Goal: Task Accomplishment & Management: Manage account settings

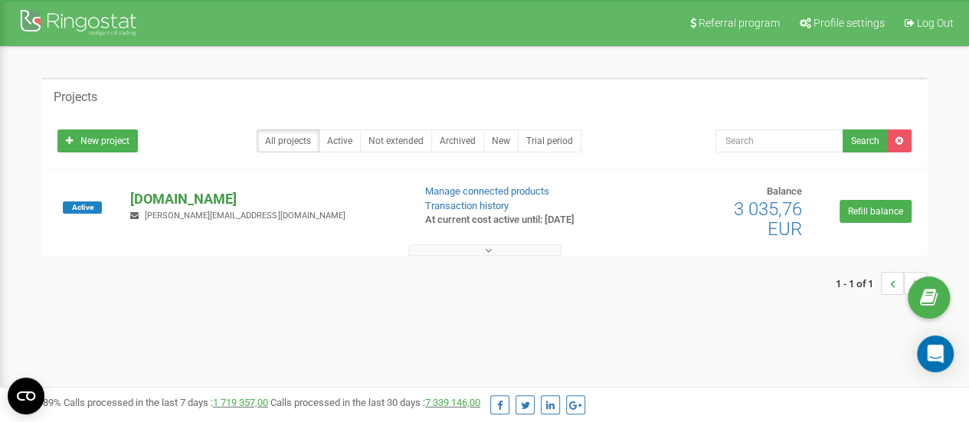
click at [156, 197] on p "[DOMAIN_NAME]" at bounding box center [265, 199] width 270 height 20
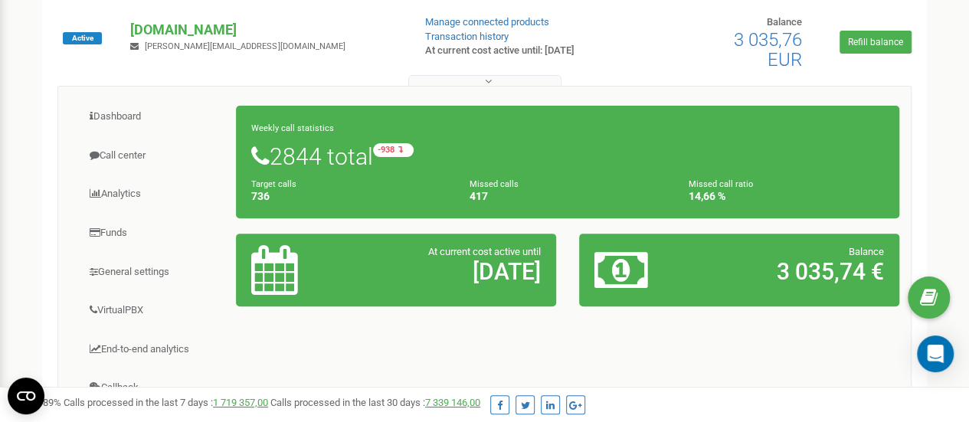
scroll to position [164, 0]
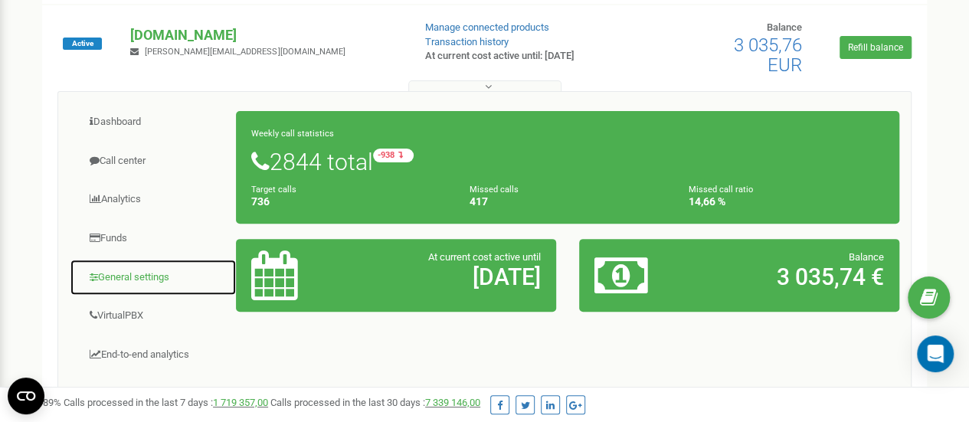
click at [129, 282] on link "General settings" at bounding box center [153, 278] width 167 height 38
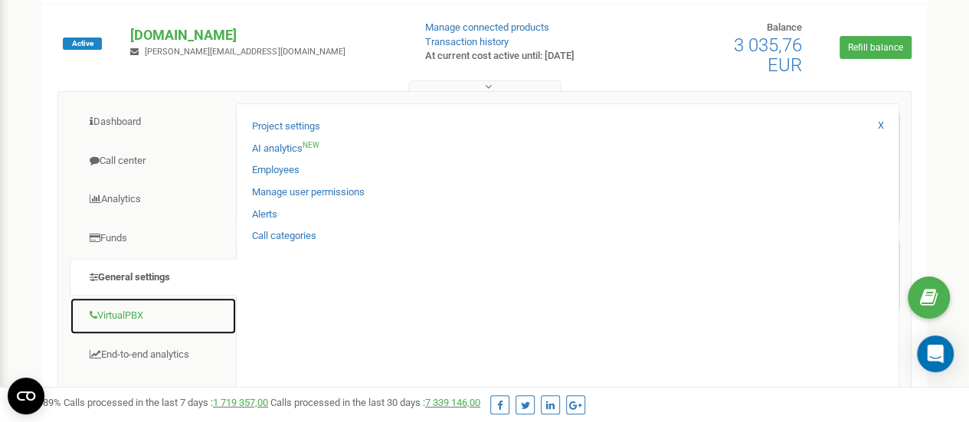
click at [138, 316] on link "VirtualPBX" at bounding box center [153, 316] width 167 height 38
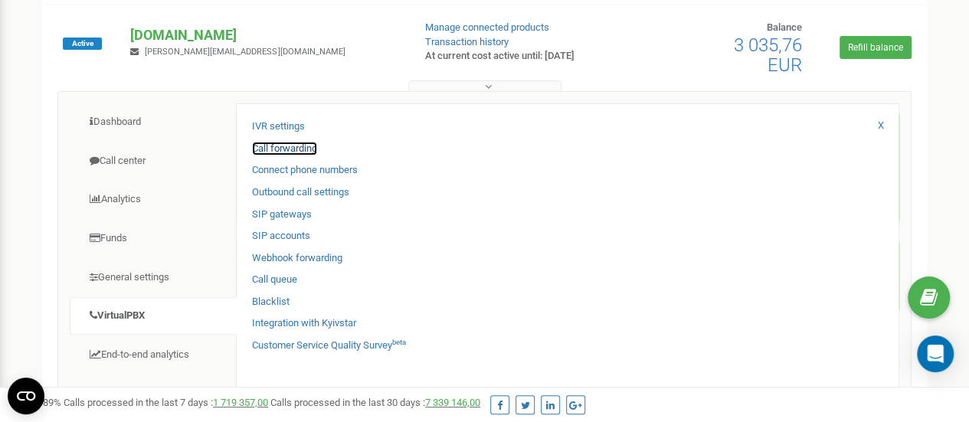
click at [286, 144] on link "Call forwarding" at bounding box center [284, 149] width 65 height 15
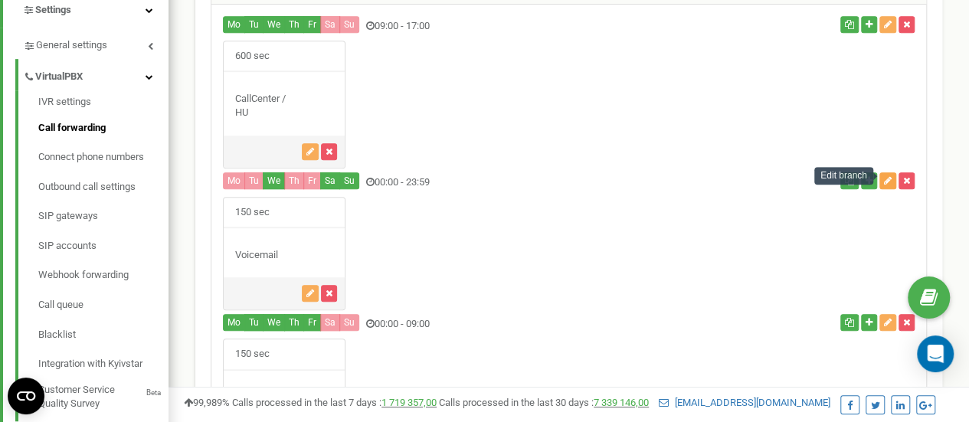
click at [884, 176] on icon "button" at bounding box center [888, 180] width 8 height 9
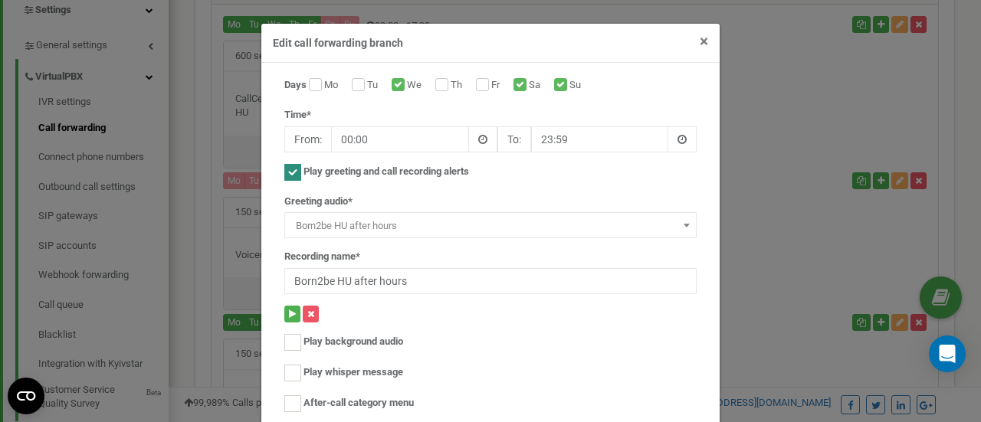
click at [700, 39] on span "×" at bounding box center [704, 41] width 8 height 18
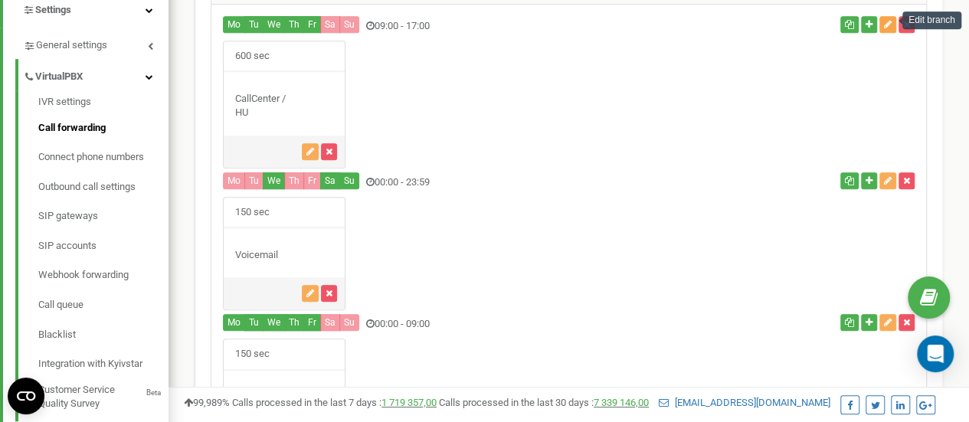
click at [886, 22] on icon "button" at bounding box center [888, 24] width 8 height 9
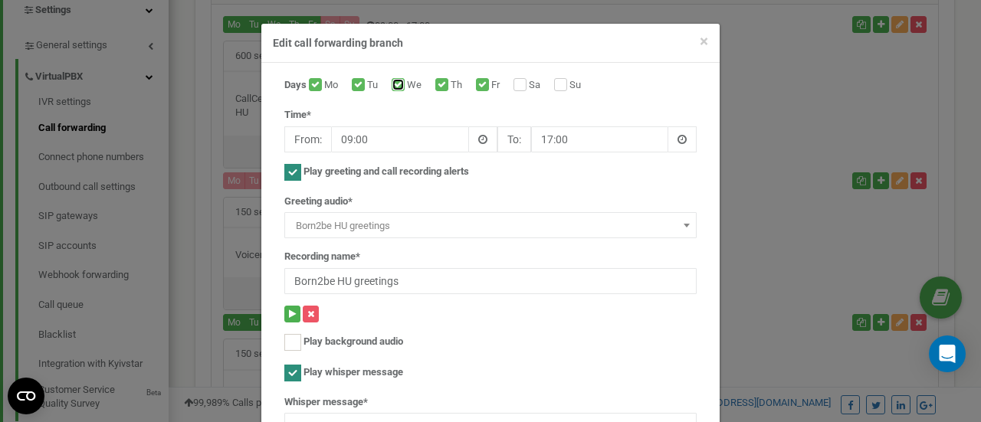
click at [393, 82] on input "We" at bounding box center [397, 86] width 10 height 10
checkbox input "false"
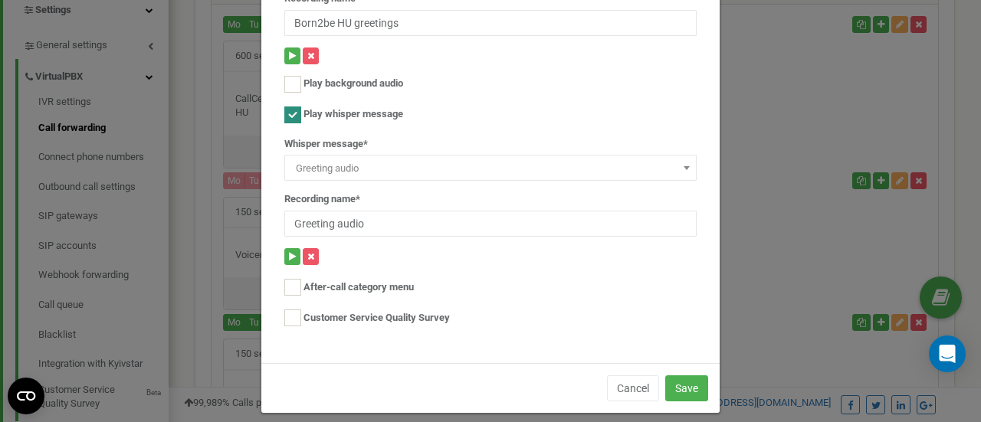
scroll to position [268, 0]
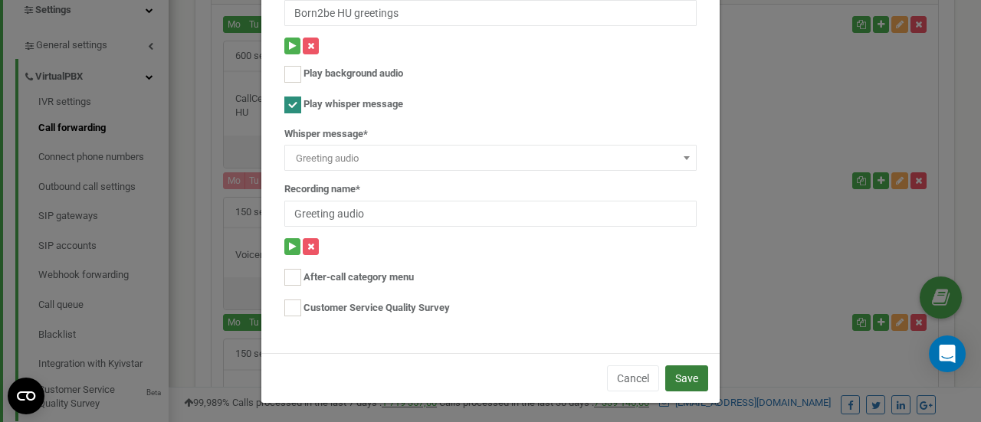
click at [677, 379] on button "Save" at bounding box center [686, 378] width 43 height 26
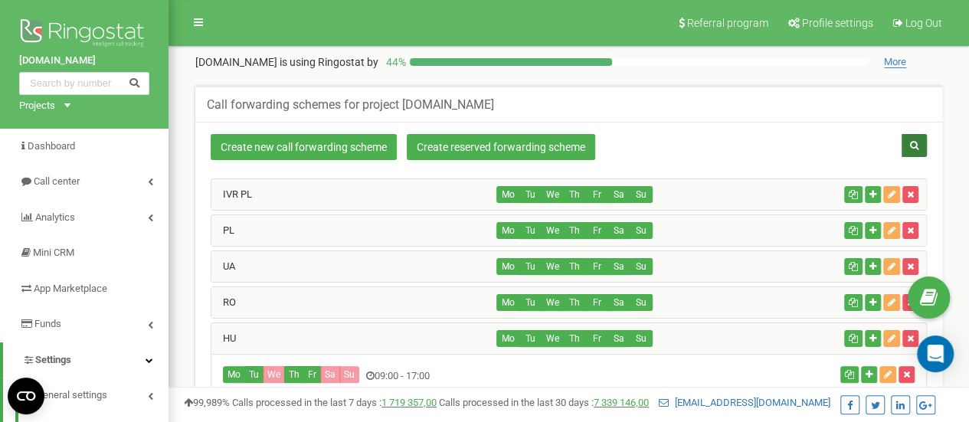
click at [912, 141] on icon "button" at bounding box center [914, 145] width 8 height 9
click at [762, 148] on input "text" at bounding box center [810, 145] width 136 height 23
type input "konsul"
click at [915, 147] on icon "button" at bounding box center [914, 145] width 8 height 9
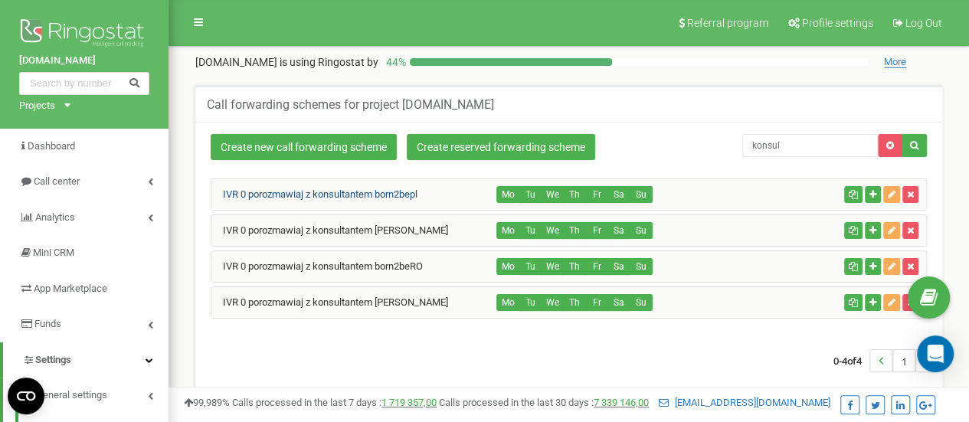
click at [412, 197] on link "IVR 0 porozmawiaj z konsultantem born2bepl" at bounding box center [314, 193] width 206 height 11
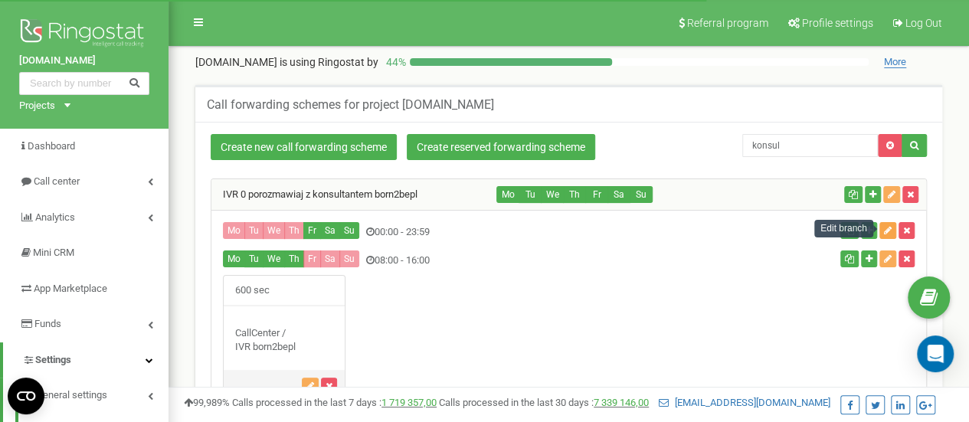
click at [890, 226] on icon "button" at bounding box center [888, 230] width 8 height 9
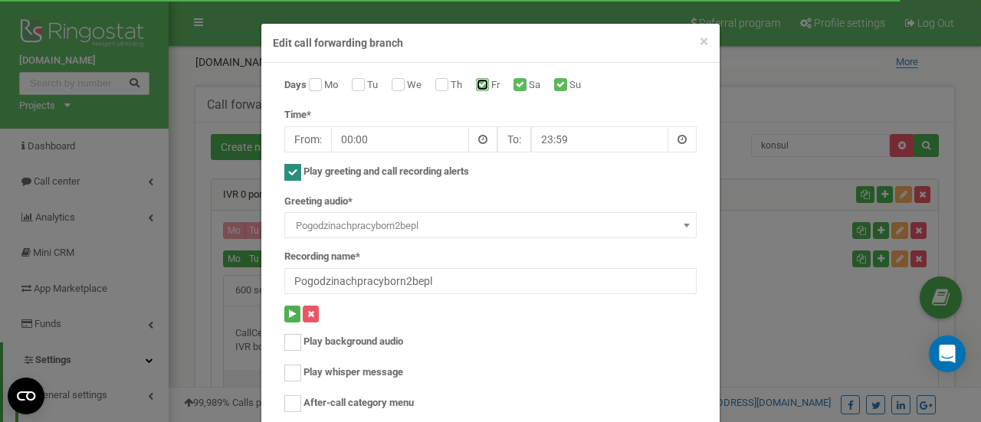
click at [479, 87] on input "Fr" at bounding box center [481, 86] width 10 height 10
checkbox input "false"
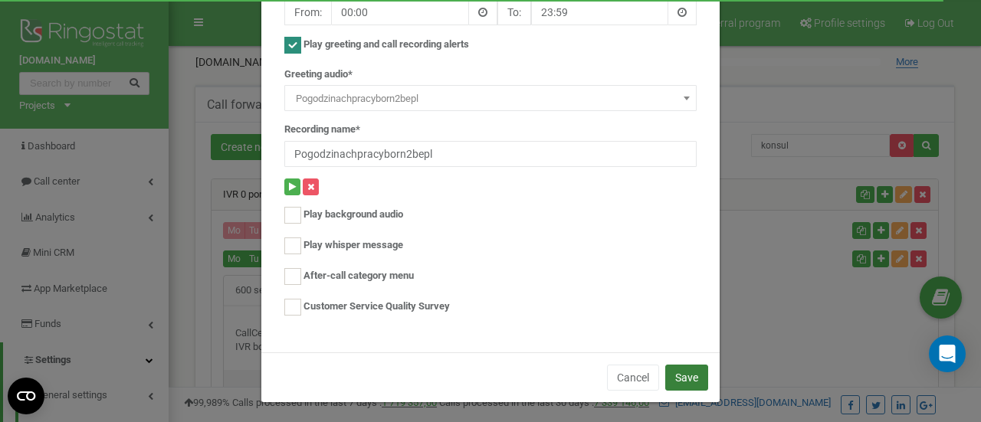
click at [670, 370] on button "Save" at bounding box center [686, 378] width 43 height 26
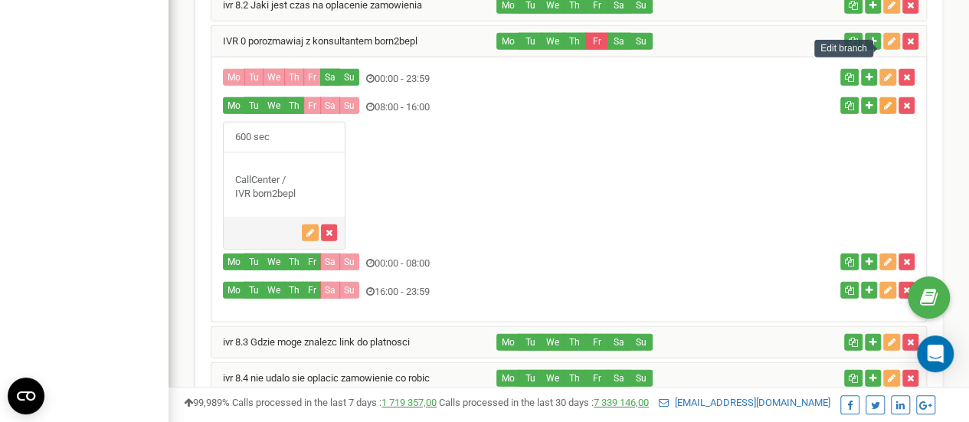
click at [889, 101] on icon "button" at bounding box center [888, 105] width 8 height 9
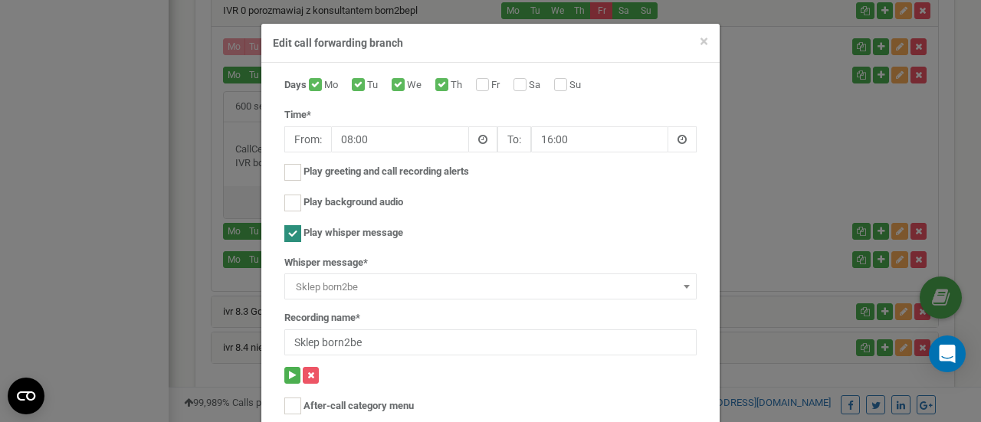
click at [491, 79] on label "Fr" at bounding box center [497, 85] width 12 height 15
click at [478, 81] on input "Fr" at bounding box center [481, 86] width 10 height 10
checkbox input "true"
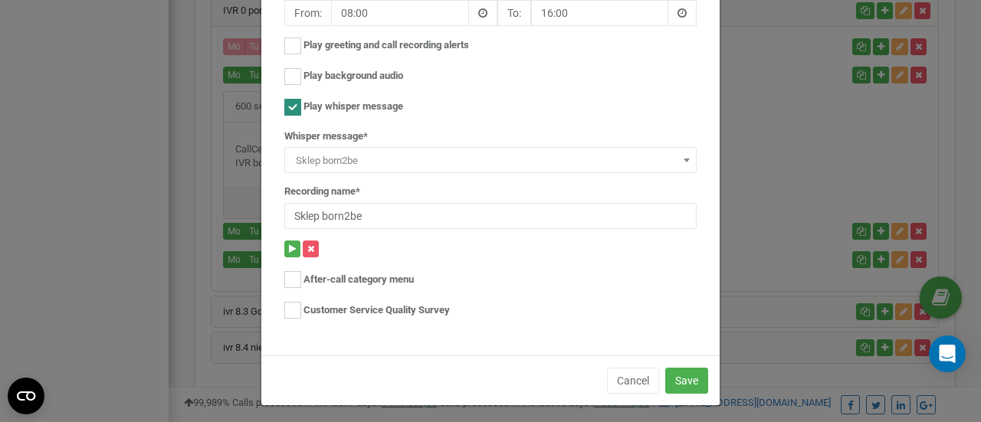
scroll to position [129, 0]
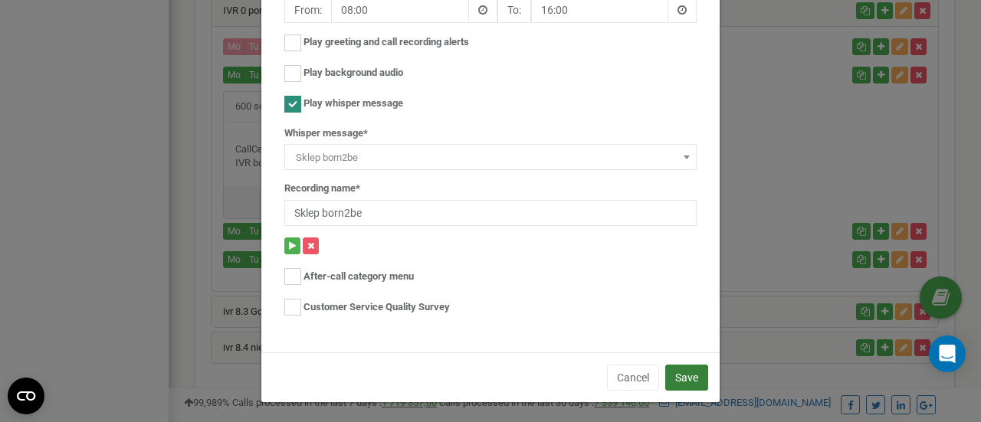
click at [680, 365] on button "Save" at bounding box center [686, 378] width 43 height 26
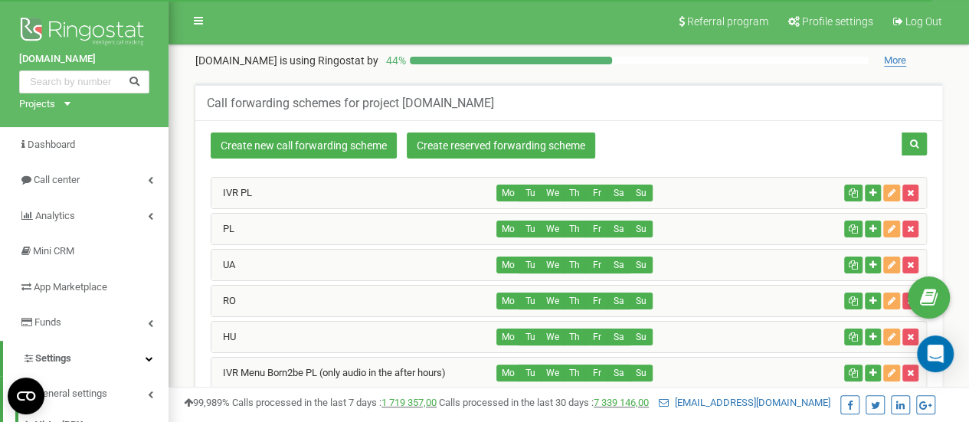
scroll to position [8, 0]
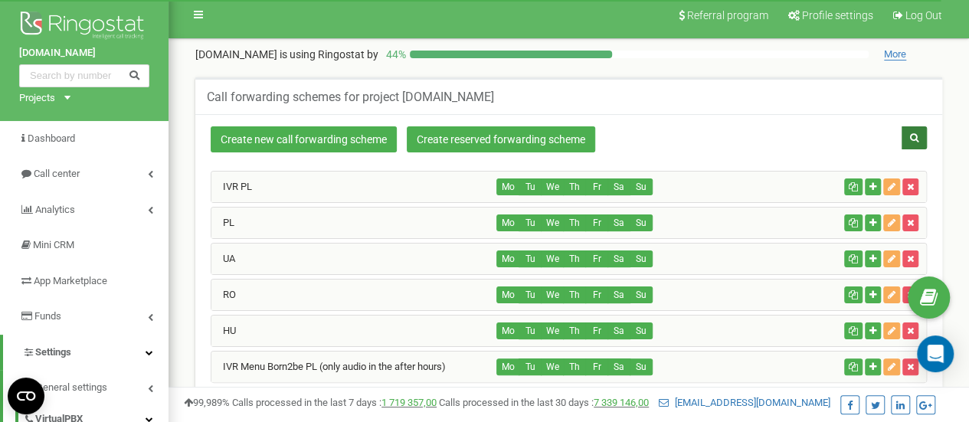
click at [921, 138] on button "button" at bounding box center [914, 137] width 25 height 23
click at [804, 143] on input "text" at bounding box center [810, 137] width 136 height 23
type input "konsult"
click at [916, 139] on icon "button" at bounding box center [914, 137] width 8 height 9
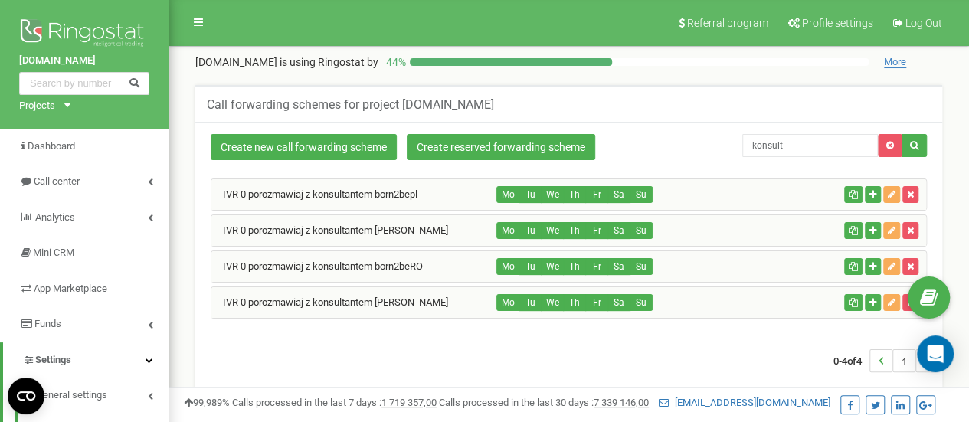
click at [416, 229] on div "IVR 0 porozmawiaj z konsultantem [PERSON_NAME]" at bounding box center [354, 230] width 286 height 31
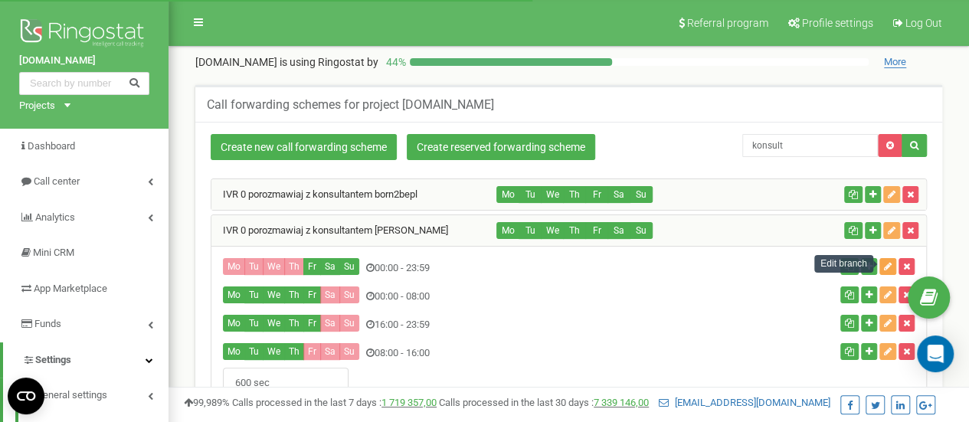
click at [887, 263] on icon "button" at bounding box center [888, 266] width 8 height 9
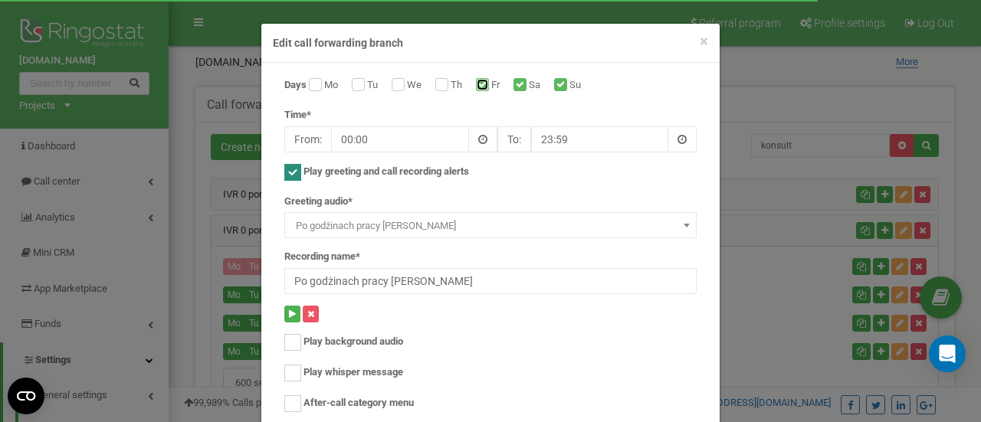
click at [476, 85] on input "Fr" at bounding box center [481, 86] width 10 height 10
checkbox input "false"
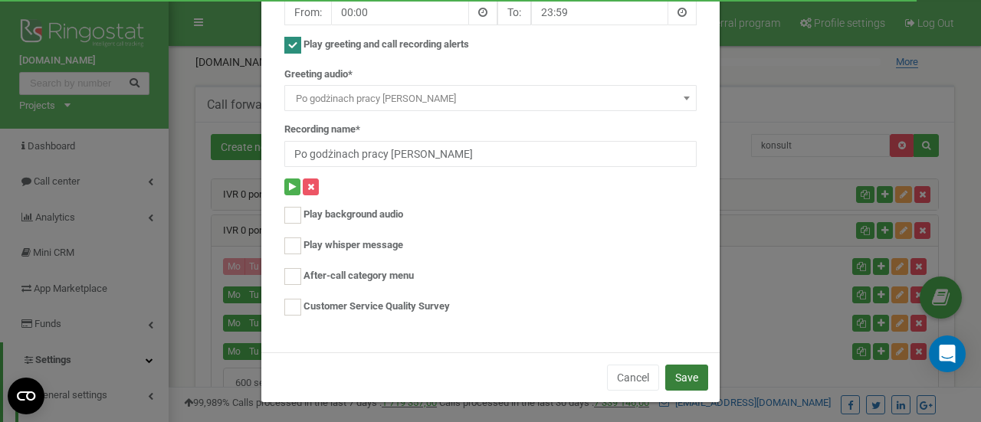
click at [681, 381] on button "Save" at bounding box center [686, 378] width 43 height 26
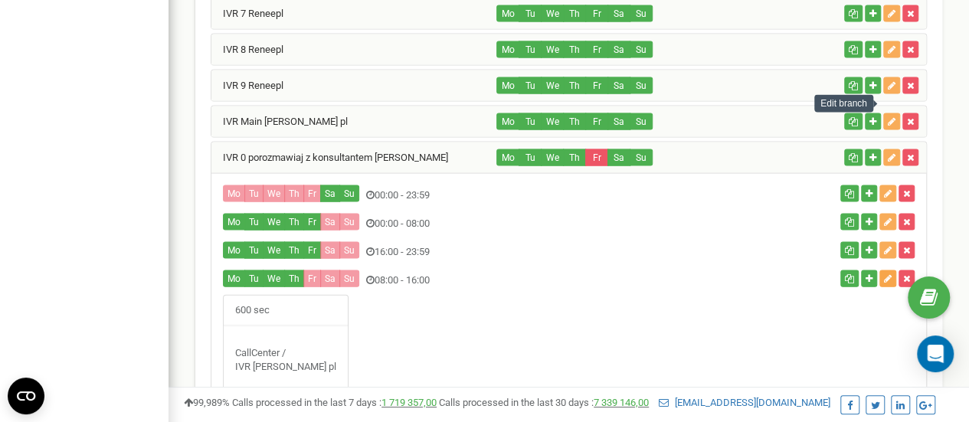
click at [887, 270] on button "button" at bounding box center [888, 278] width 17 height 17
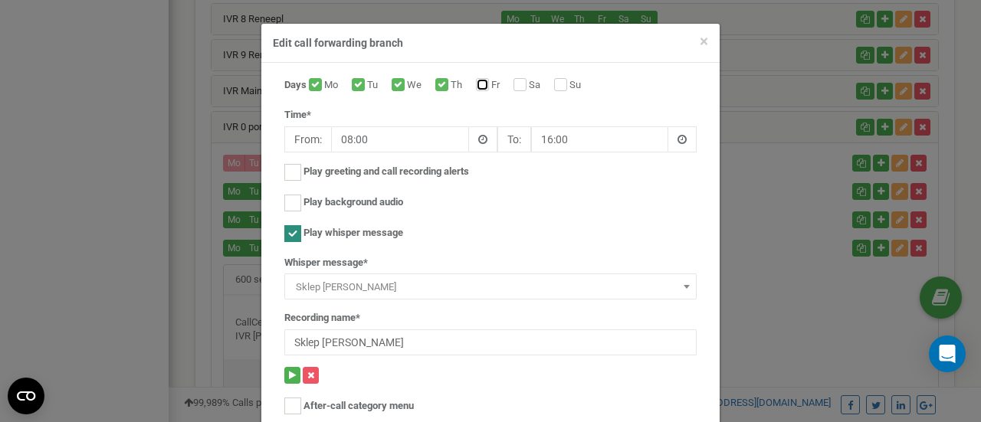
click at [476, 85] on input "Fr" at bounding box center [481, 86] width 10 height 10
checkbox input "true"
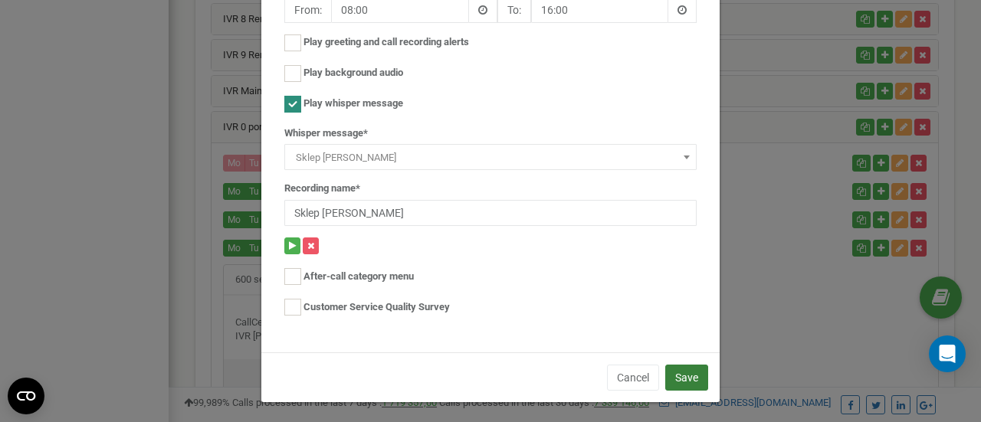
click at [685, 378] on button "Save" at bounding box center [686, 378] width 43 height 26
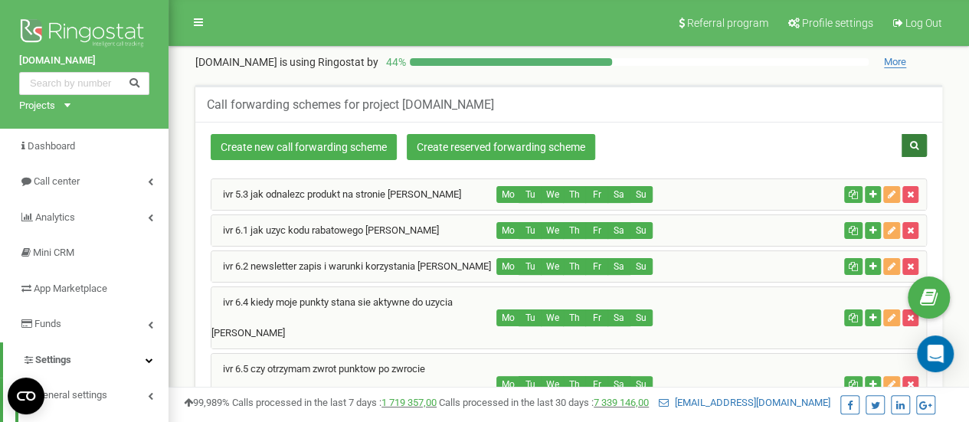
click at [913, 145] on icon "button" at bounding box center [914, 145] width 8 height 9
click at [778, 141] on input "text" at bounding box center [810, 145] width 136 height 23
type input "konsult"
click at [919, 146] on button "button" at bounding box center [914, 145] width 25 height 23
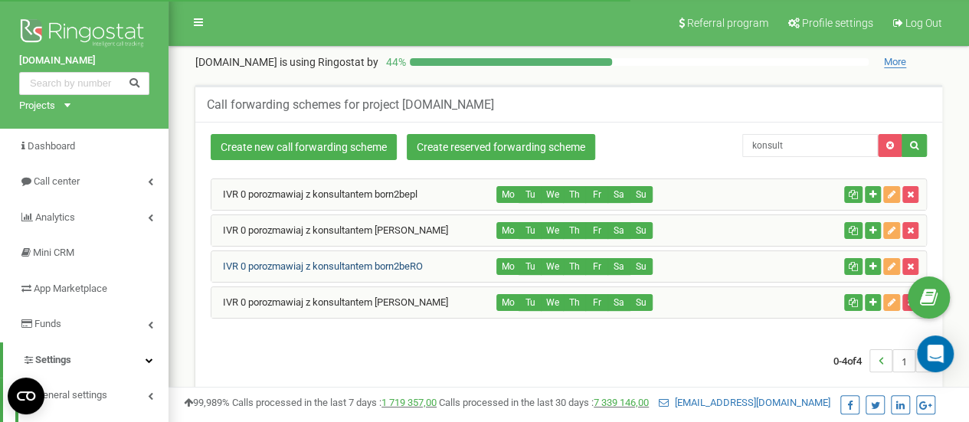
click at [398, 263] on link "IVR 0 porozmawiaj z konsultantem born2beRO" at bounding box center [316, 265] width 211 height 11
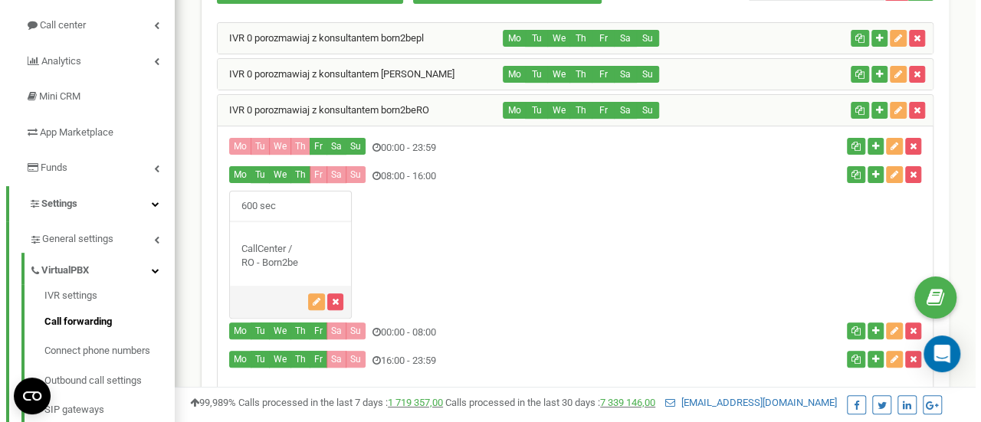
scroll to position [156, 0]
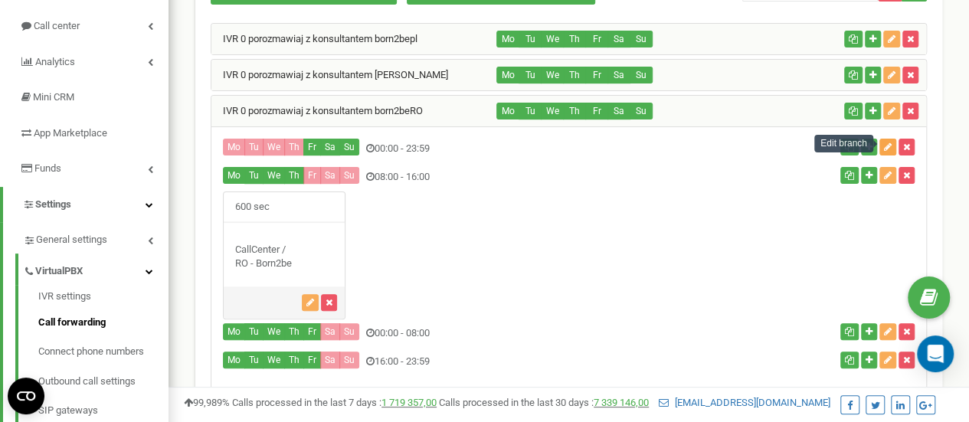
click at [888, 145] on icon "button" at bounding box center [888, 147] width 8 height 9
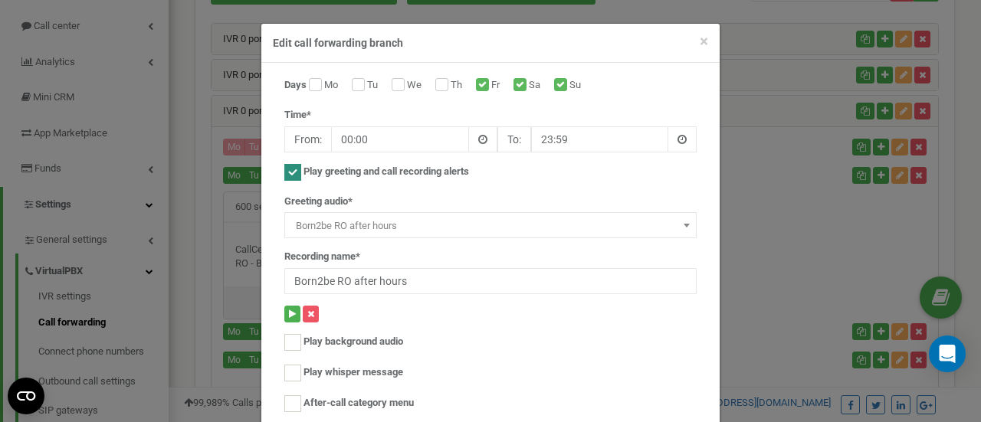
click at [483, 89] on div "Fr" at bounding box center [490, 85] width 28 height 15
click at [478, 84] on input "Fr" at bounding box center [481, 86] width 10 height 10
checkbox input "false"
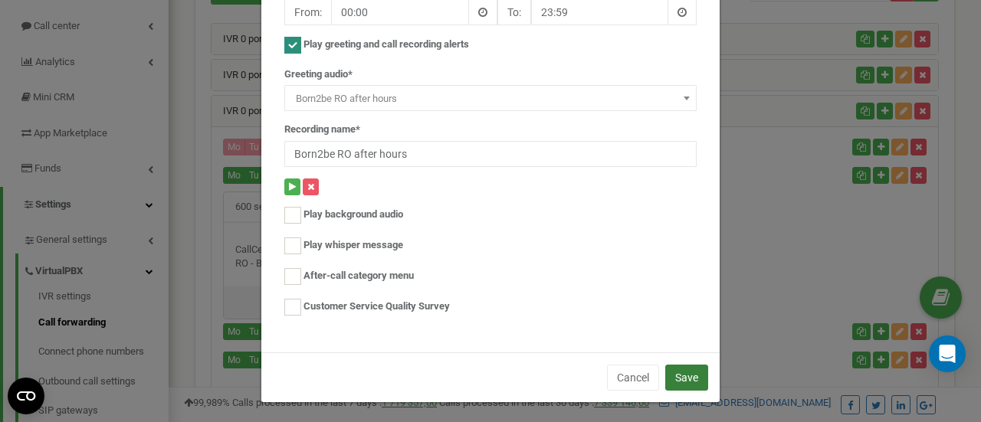
click at [690, 382] on button "Save" at bounding box center [686, 378] width 43 height 26
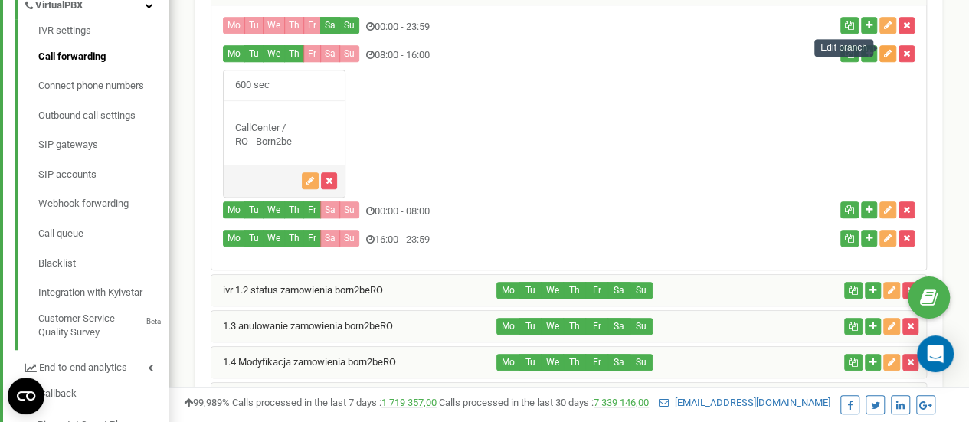
click at [886, 54] on button "button" at bounding box center [888, 53] width 17 height 17
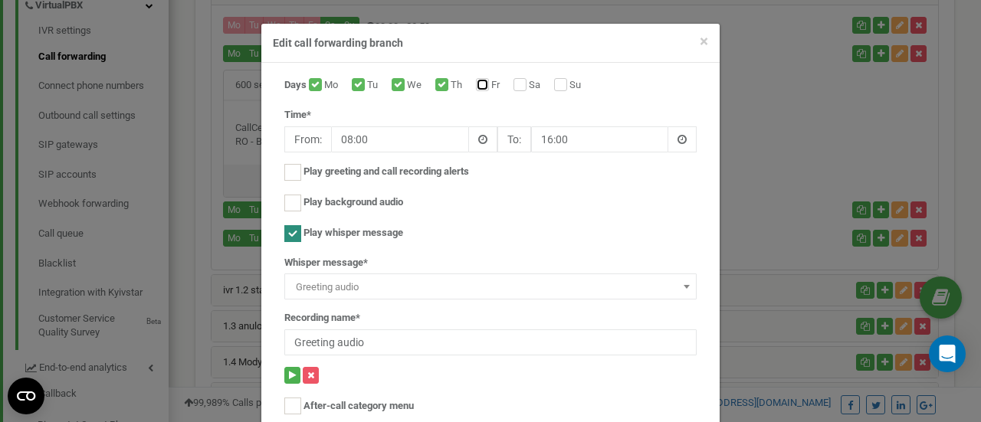
click at [477, 81] on input "Fr" at bounding box center [481, 86] width 10 height 10
checkbox input "true"
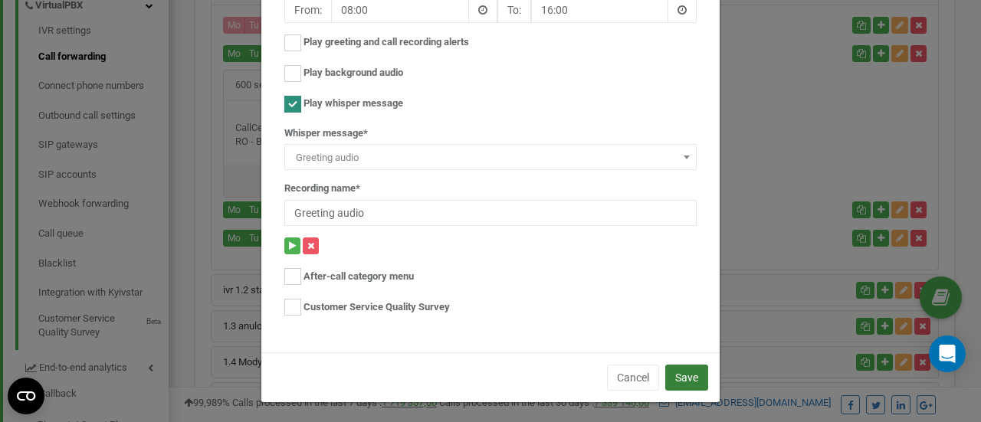
click at [679, 383] on button "Save" at bounding box center [686, 378] width 43 height 26
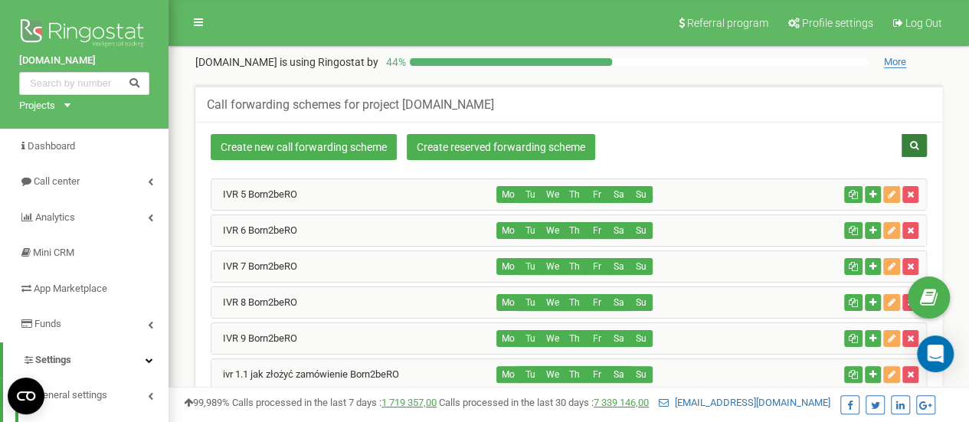
click at [919, 150] on button "button" at bounding box center [914, 145] width 25 height 23
click at [820, 149] on input "text" at bounding box center [810, 145] width 136 height 23
type input "konsult"
click at [910, 143] on icon "button" at bounding box center [914, 145] width 8 height 9
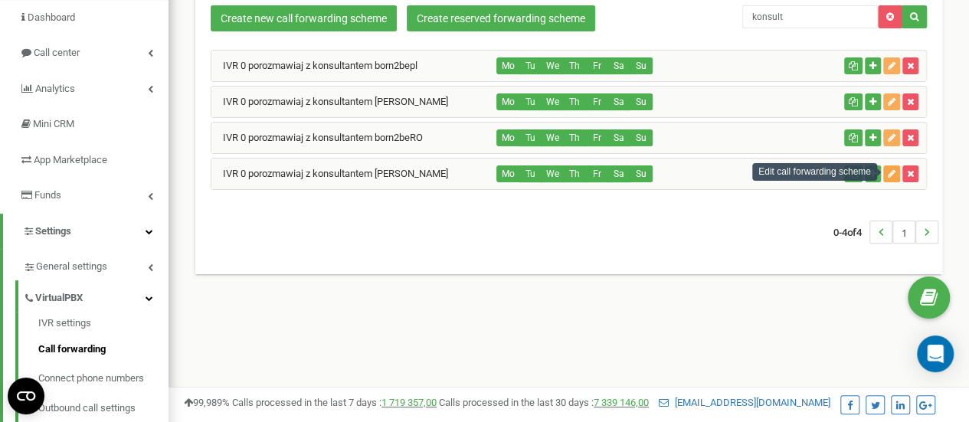
click at [893, 175] on icon "button" at bounding box center [892, 173] width 8 height 9
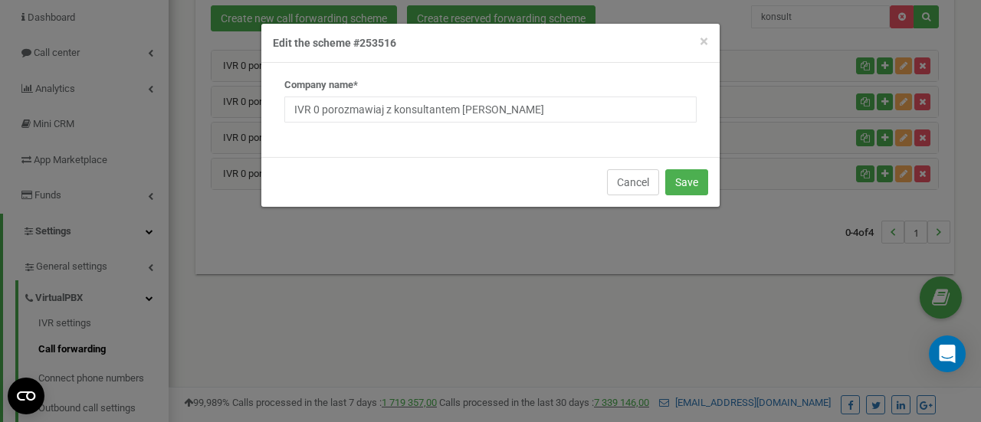
click at [632, 189] on button "Cancel" at bounding box center [633, 182] width 52 height 26
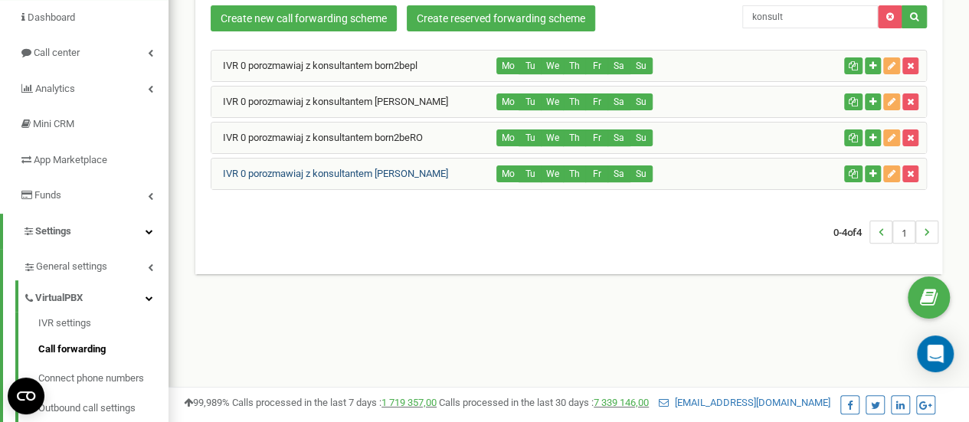
click at [382, 168] on link "IVR 0 porozmawiaj z konsultantem [PERSON_NAME]" at bounding box center [329, 173] width 237 height 11
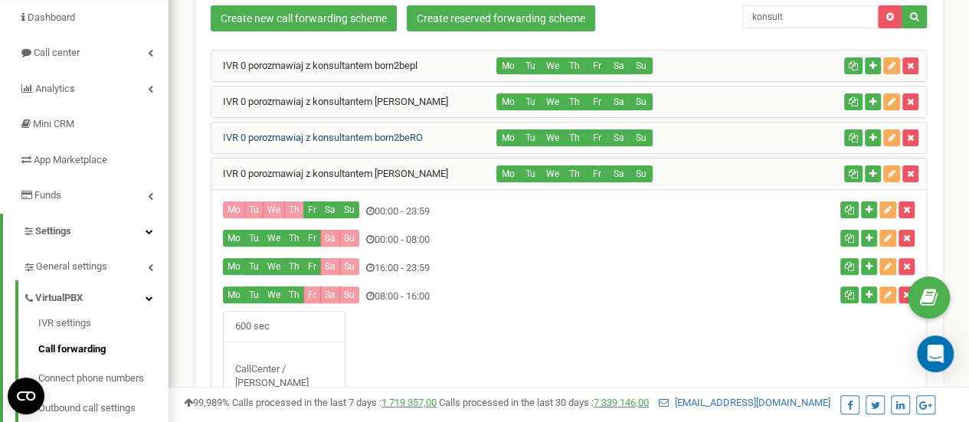
click at [417, 140] on link "IVR 0 porozmawiaj z konsultantem born2beRO" at bounding box center [316, 137] width 211 height 11
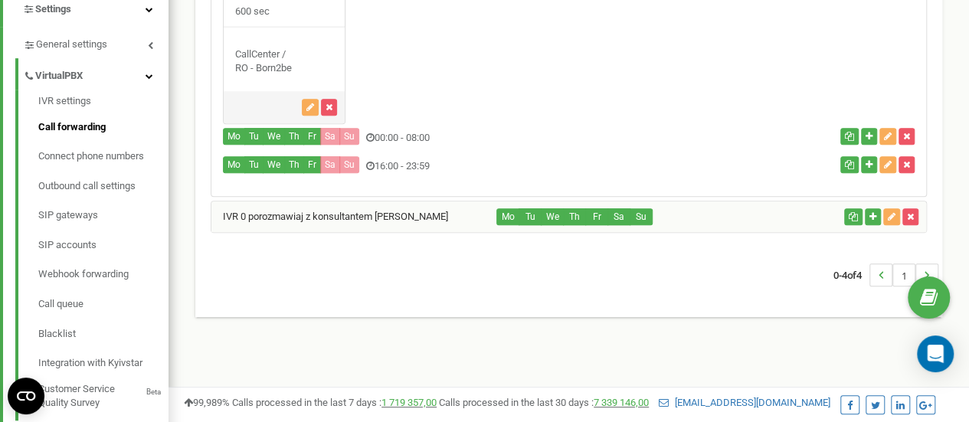
scroll to position [388, 0]
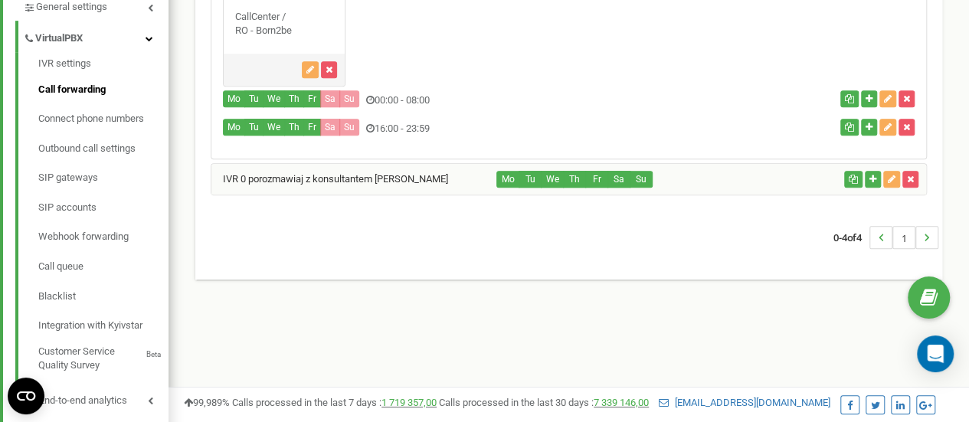
click at [450, 169] on div "IVR 0 porozmawiaj z konsultantem [PERSON_NAME]" at bounding box center [354, 179] width 286 height 31
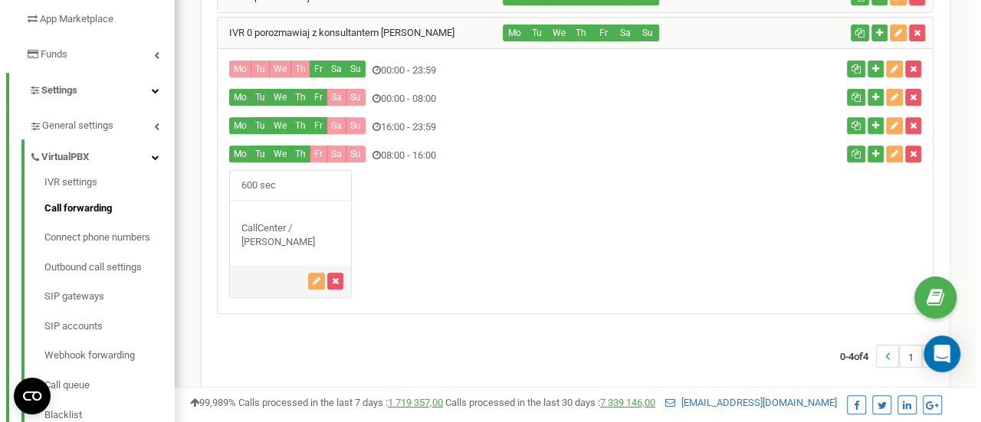
scroll to position [268, 0]
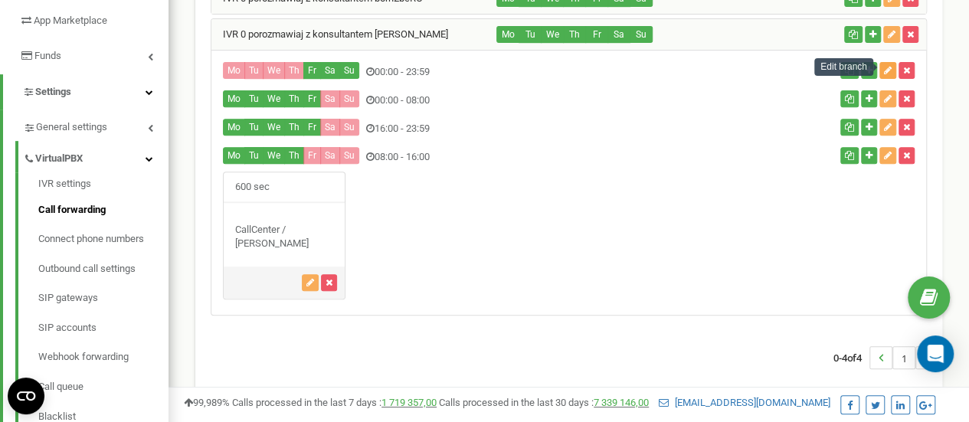
click at [887, 66] on icon "button" at bounding box center [888, 70] width 8 height 9
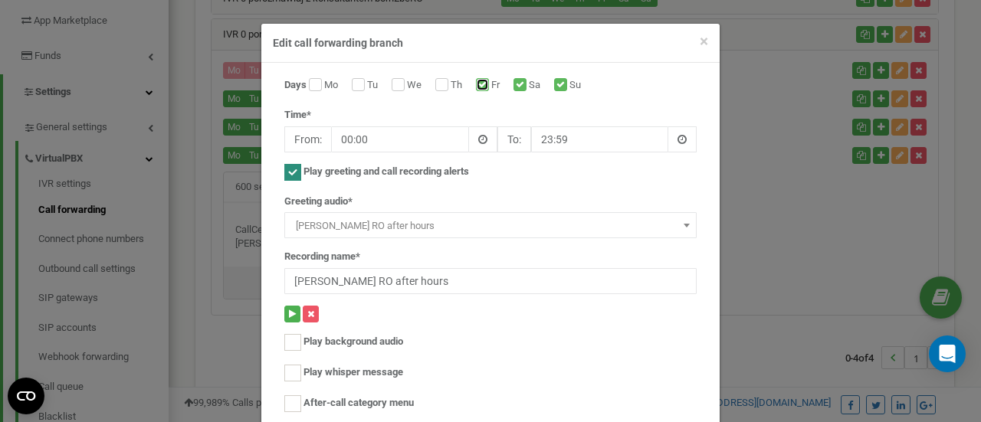
click at [476, 82] on input "Fr" at bounding box center [481, 86] width 10 height 10
checkbox input "false"
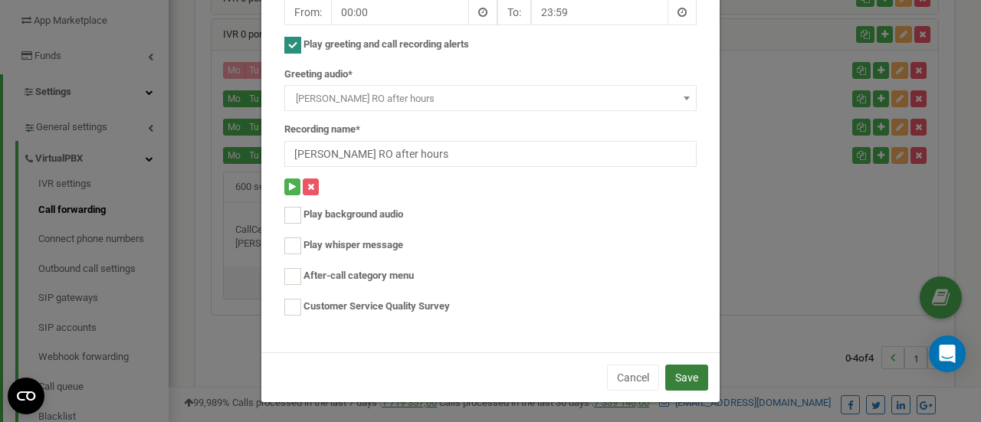
click at [688, 365] on button "Save" at bounding box center [686, 378] width 43 height 26
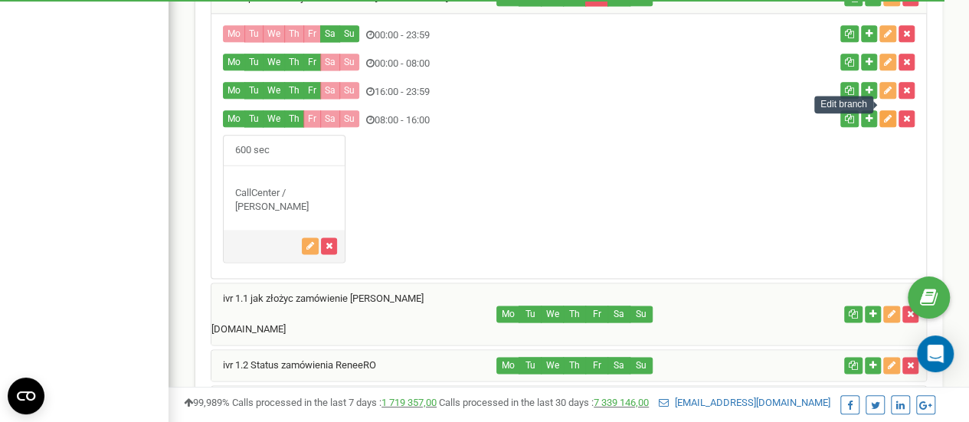
click at [888, 110] on button "button" at bounding box center [888, 118] width 17 height 17
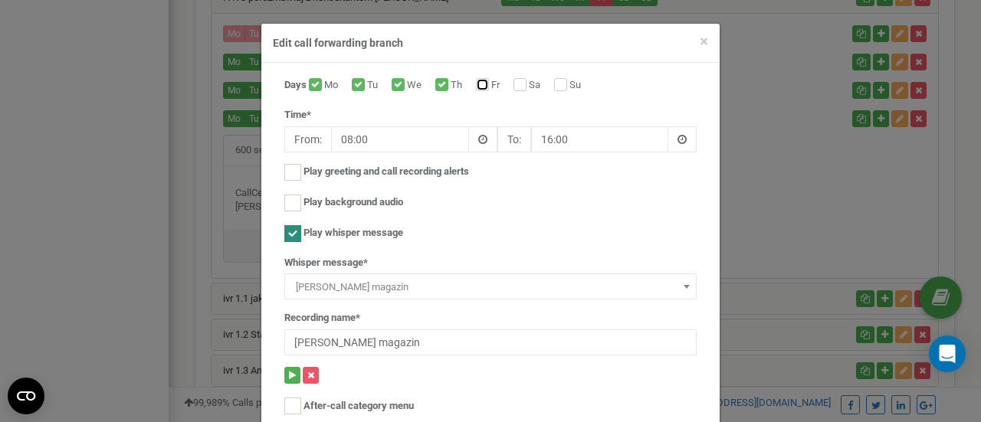
click at [476, 84] on input "Fr" at bounding box center [481, 86] width 10 height 10
checkbox input "true"
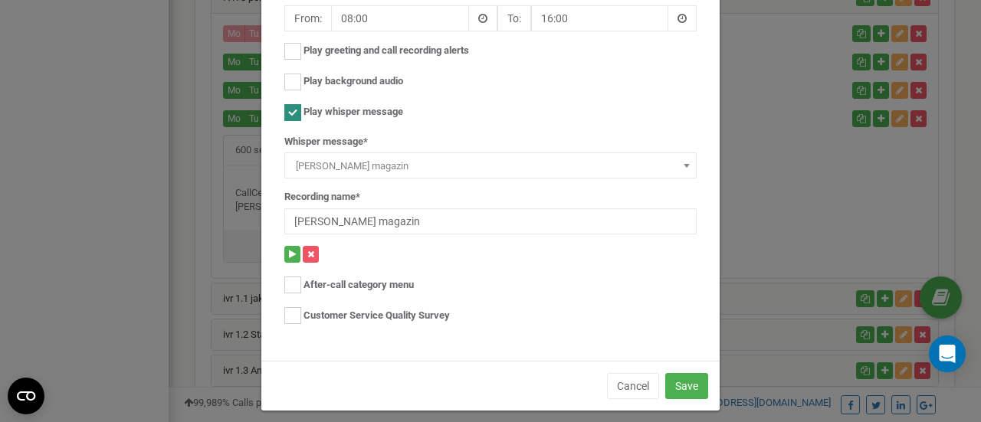
scroll to position [121, 0]
click at [682, 385] on button "Save" at bounding box center [686, 386] width 43 height 26
